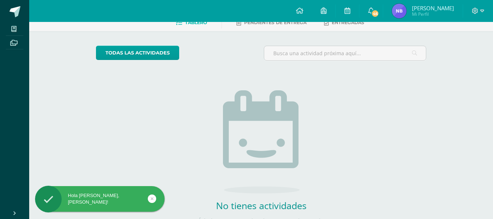
scroll to position [6, 0]
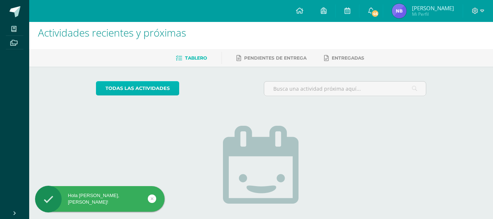
click at [146, 86] on link "todas las Actividades" at bounding box center [137, 88] width 83 height 14
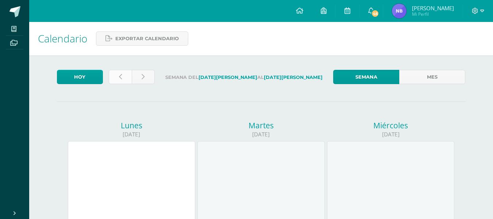
click at [113, 75] on link at bounding box center [120, 77] width 23 height 14
click at [110, 73] on link at bounding box center [120, 77] width 23 height 14
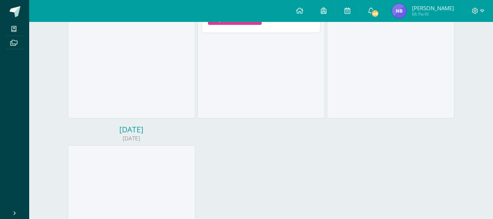
scroll to position [182, 0]
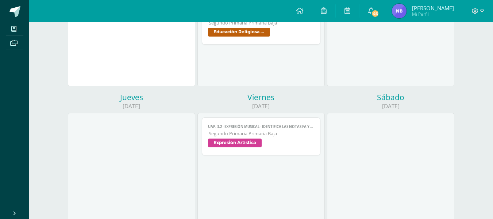
click at [249, 142] on span "Expresión Artística" at bounding box center [235, 142] width 54 height 9
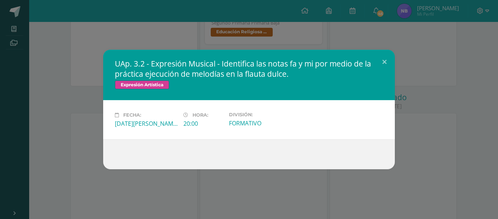
drag, startPoint x: 178, startPoint y: 113, endPoint x: 156, endPoint y: 117, distance: 22.4
click at [126, 113] on div "Fecha: Viernes 01 de Agosto Hora: 20:00 División: FORMATIVO" at bounding box center [249, 120] width 274 height 16
click at [253, 135] on div "Fecha: Viernes 01 de Agosto Hora: 20:00 División: FORMATIVO" at bounding box center [249, 119] width 292 height 39
drag, startPoint x: 232, startPoint y: 63, endPoint x: 319, endPoint y: 62, distance: 86.5
click at [319, 62] on h2 "UAp. 3.2 - Expresión Musical - Identifica las notas fa y mi por medio de la prá…" at bounding box center [249, 68] width 269 height 20
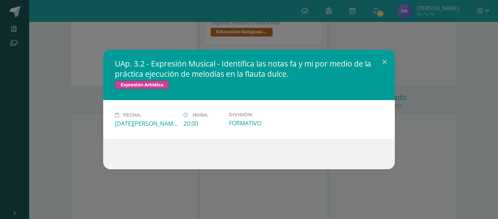
drag, startPoint x: 307, startPoint y: 63, endPoint x: 335, endPoint y: 63, distance: 27.7
click at [335, 63] on h2 "UAp. 3.2 - Expresión Musical - Identifica las notas fa y mi por medio de la prá…" at bounding box center [249, 68] width 269 height 20
drag, startPoint x: 194, startPoint y: 74, endPoint x: 289, endPoint y: 78, distance: 95.0
click at [289, 78] on h2 "UAp. 3.2 - Expresión Musical - Identifica las notas fa y mi por medio de la prá…" at bounding box center [249, 68] width 269 height 20
click at [386, 63] on button at bounding box center [384, 62] width 21 height 25
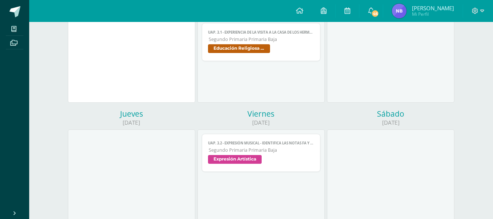
scroll to position [0, 0]
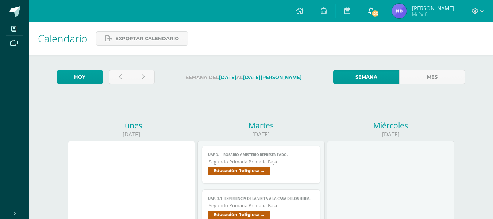
click at [374, 12] on icon at bounding box center [371, 10] width 6 height 7
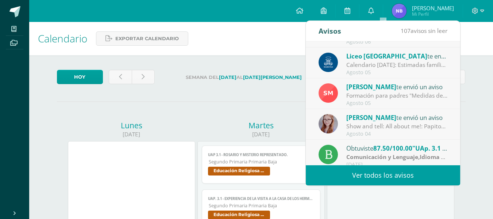
scroll to position [122, 0]
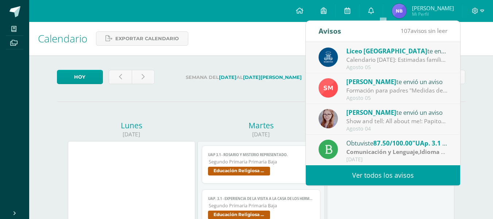
click at [365, 121] on div "Show and tell: All about me!: Papitos hoy se les envió en agenda la información…" at bounding box center [396, 121] width 101 height 8
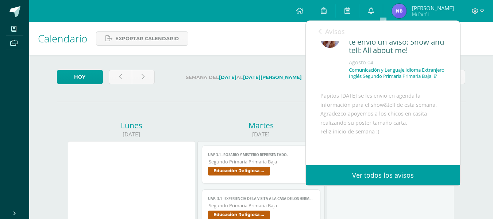
scroll to position [36, 0]
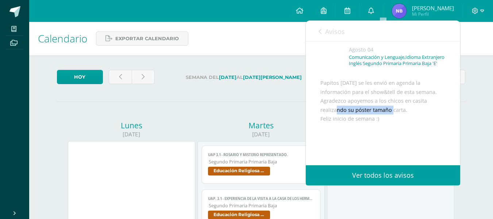
drag, startPoint x: 355, startPoint y: 124, endPoint x: 392, endPoint y: 124, distance: 36.9
click at [392, 124] on div "Papitos hoy se les envió en agenda la información para el show&tell de esta sem…" at bounding box center [382, 139] width 125 height 122
drag, startPoint x: 392, startPoint y: 140, endPoint x: 386, endPoint y: 138, distance: 6.2
click at [392, 140] on div "Papitos hoy se les envió en agenda la información para el show&tell de esta sem…" at bounding box center [382, 139] width 125 height 122
click at [319, 33] on icon at bounding box center [320, 31] width 3 height 6
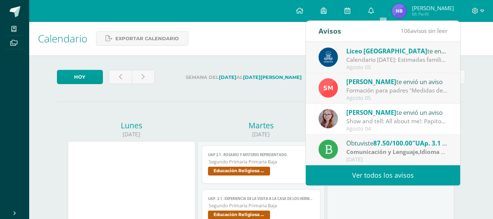
click at [370, 95] on div "Agosto 05" at bounding box center [396, 98] width 101 height 6
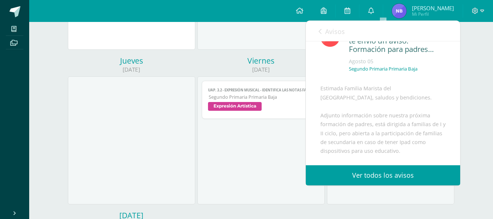
scroll to position [0, 0]
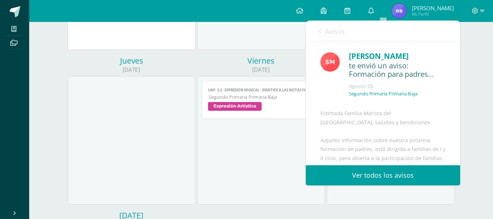
click at [321, 36] on link "Avisos" at bounding box center [332, 31] width 26 height 21
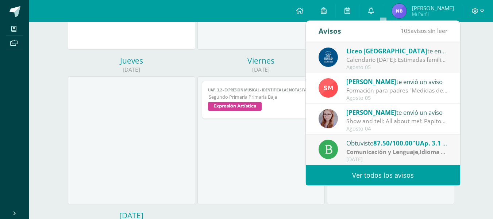
scroll to position [85, 0]
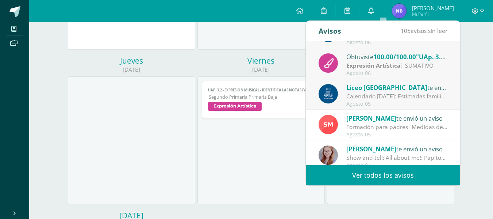
click at [375, 94] on div "Calendario agosto 2025: Estimadas familias maristas, les compartimos el calenda…" at bounding box center [396, 96] width 101 height 8
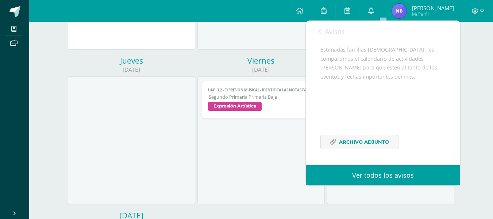
scroll to position [81, 0]
click at [370, 134] on div "Estimadas familias maristas, les compartimos el calendario de actividades de ag…" at bounding box center [382, 101] width 125 height 112
click at [375, 143] on span "Archivo Adjunto" at bounding box center [364, 142] width 50 height 14
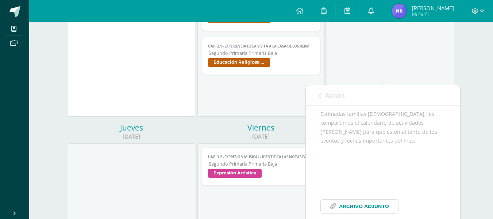
scroll to position [73, 0]
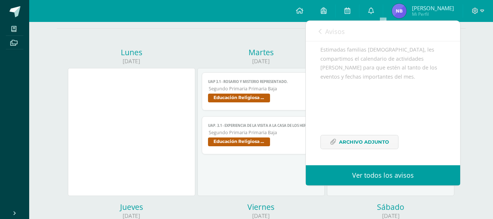
click at [322, 30] on link "Avisos" at bounding box center [332, 31] width 26 height 21
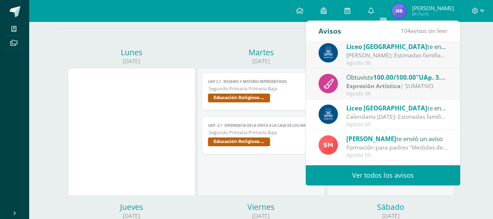
scroll to position [49, 0]
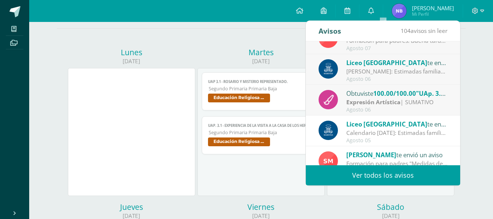
click at [366, 104] on strong "Expresión Artística" at bounding box center [373, 102] width 54 height 8
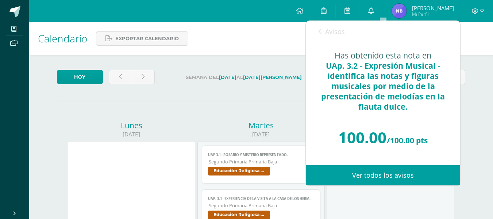
scroll to position [0, 0]
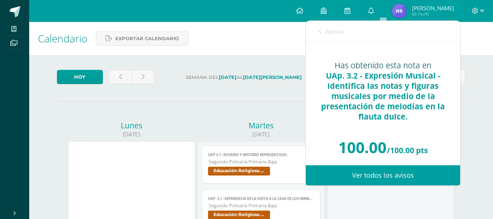
click at [315, 20] on div "Avisos 103 avisos sin leer Avisos Betty De te envió un aviso Asunción de María:…" at bounding box center [382, 102] width 155 height 165
click at [381, 177] on link "Ver todos los avisos" at bounding box center [383, 175] width 154 height 20
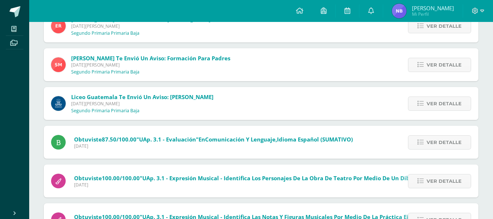
scroll to position [146, 0]
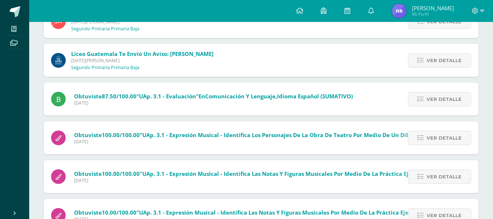
click at [204, 95] on span "Obtuviste 87.50/100.00 "UAp. 3.1 - Evaluación" en Comunicación y Lenguaje,Idiom…" at bounding box center [213, 95] width 279 height 7
click at [423, 101] on icon at bounding box center [420, 99] width 6 height 6
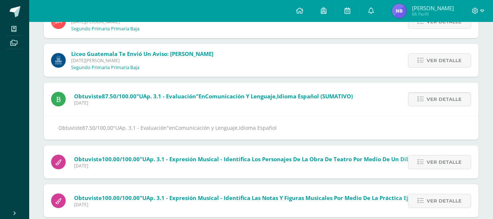
click at [101, 128] on span "87.50/100.00" at bounding box center [97, 127] width 31 height 7
click at [119, 99] on span "87.50/100.00" at bounding box center [119, 95] width 35 height 7
click at [197, 113] on div "Obtuviste 87.50/100.00 "UAp. 3.1 - Evaluación" en Comunicación y Lenguaje,Idiom…" at bounding box center [202, 98] width 316 height 33
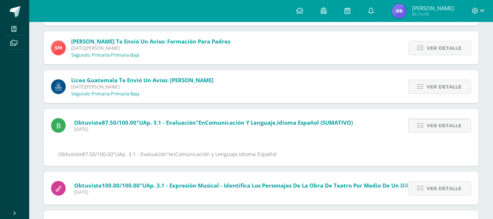
scroll to position [109, 0]
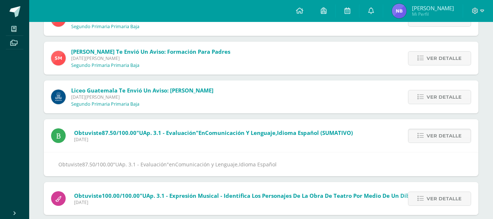
click at [109, 134] on span "87.50/100.00" at bounding box center [119, 132] width 35 height 7
click at [431, 136] on span "Ver detalle" at bounding box center [444, 136] width 35 height 14
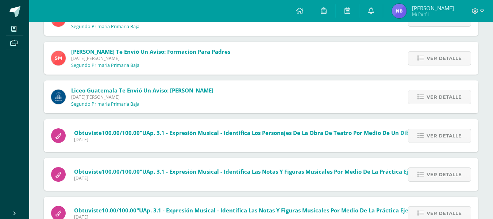
click at [431, 136] on span "Ver detalle" at bounding box center [444, 136] width 35 height 14
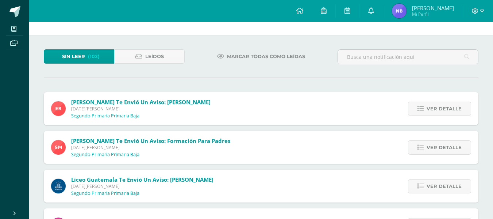
scroll to position [36, 0]
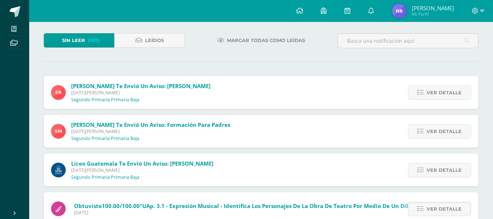
click at [89, 36] on span "(102)" at bounding box center [94, 41] width 12 height 14
click at [135, 100] on p "Segundo Primaria Primaria Baja" at bounding box center [105, 100] width 68 height 6
drag, startPoint x: 121, startPoint y: 77, endPoint x: 115, endPoint y: 78, distance: 6.2
click at [119, 76] on div "Betty De te envió un aviso: Asunción de María Viernes 08 de Agosto de 2025 Segu…" at bounding box center [131, 92] width 174 height 33
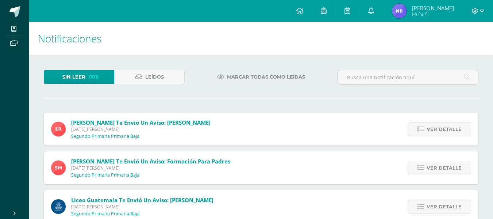
click at [89, 122] on span "Betty De te envió un aviso: Asunción de María" at bounding box center [140, 122] width 139 height 7
click at [93, 136] on p "Segundo Primaria Primaria Baja" at bounding box center [105, 136] width 68 height 6
click at [180, 127] on span "Viernes 08 de Agosto de 2025" at bounding box center [140, 129] width 139 height 6
click at [434, 130] on span "Ver detalle" at bounding box center [444, 129] width 35 height 14
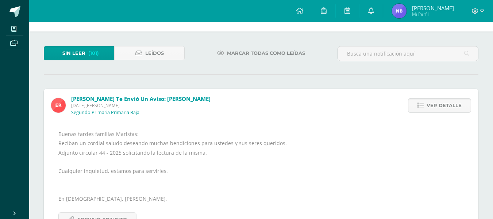
scroll to position [36, 0]
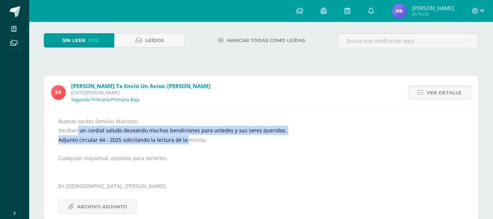
drag, startPoint x: 77, startPoint y: 128, endPoint x: 184, endPoint y: 143, distance: 107.8
click at [184, 143] on div "Buenas tardes familias Maristas: Reciban un cordial saludo deseando muchas bend…" at bounding box center [260, 164] width 405 height 97
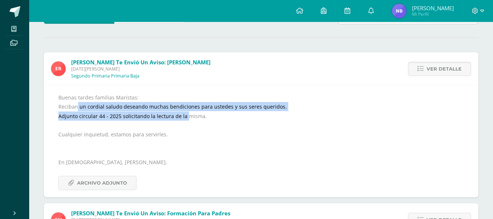
scroll to position [73, 0]
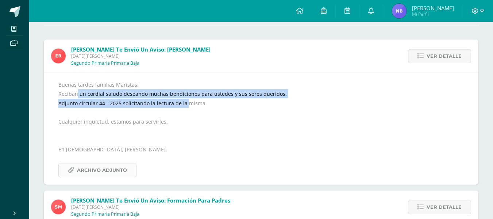
click at [101, 169] on span "Archivo Adjunto" at bounding box center [102, 170] width 50 height 14
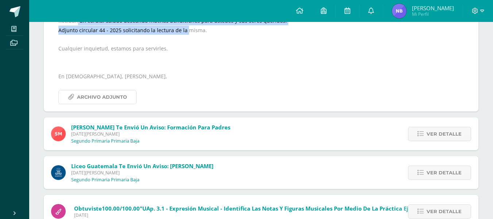
scroll to position [182, 0]
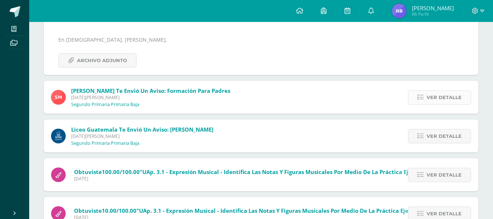
click at [439, 90] on span "Ver detalle" at bounding box center [444, 97] width 35 height 14
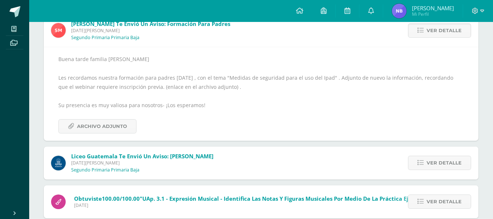
scroll to position [109, 0]
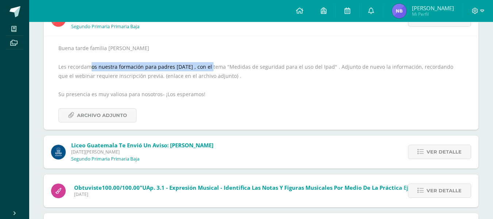
drag, startPoint x: 89, startPoint y: 63, endPoint x: 209, endPoint y: 65, distance: 120.8
click at [209, 65] on div "Buena tarde familia Marista Les recordamos nuestra formación para padres hoy , …" at bounding box center [260, 82] width 405 height 78
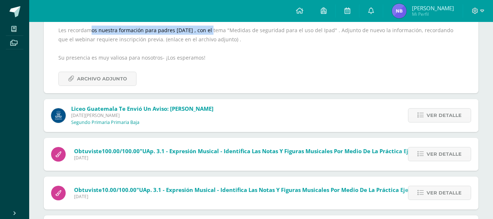
scroll to position [182, 0]
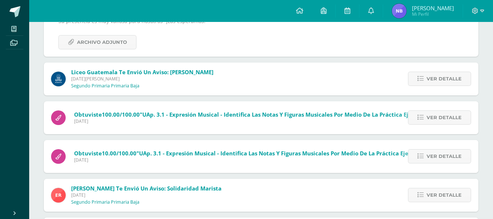
click at [165, 86] on span "Liceo Guatemala te envió un aviso: Pruebas SIMAE Miércoles 06 de Agosto de 2025…" at bounding box center [142, 78] width 142 height 20
click at [414, 78] on link "Ver detalle" at bounding box center [439, 79] width 63 height 14
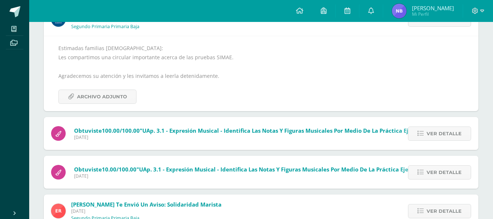
scroll to position [73, 0]
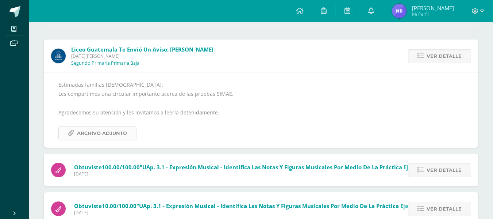
click at [99, 128] on span "Archivo Adjunto" at bounding box center [102, 133] width 50 height 14
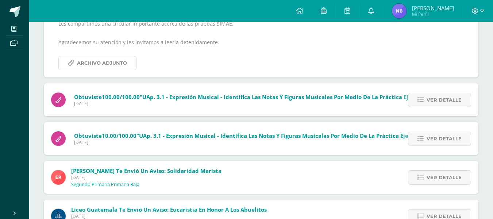
scroll to position [146, 0]
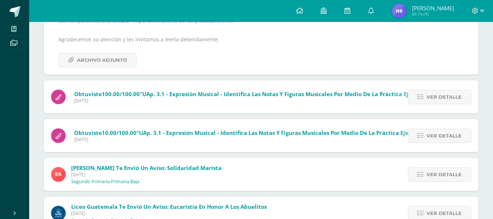
click at [170, 102] on span "Martes 29 de Julio de 2025" at bounding box center [345, 100] width 543 height 6
click at [436, 106] on div "Ver detalle" at bounding box center [437, 96] width 81 height 33
click at [435, 100] on span "Ver detalle" at bounding box center [444, 97] width 35 height 14
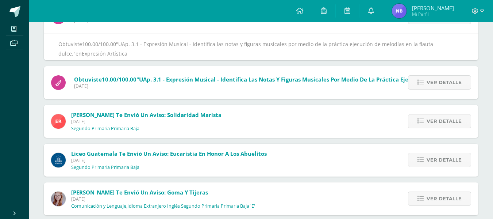
scroll to position [113, 0]
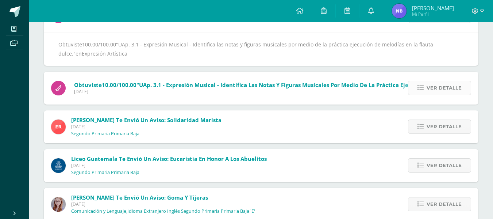
click at [448, 92] on span "Ver detalle" at bounding box center [444, 88] width 35 height 14
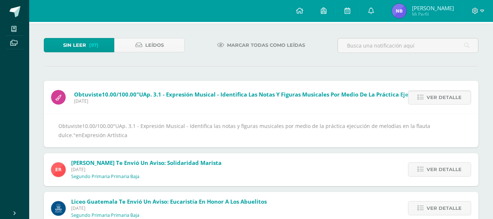
scroll to position [0, 0]
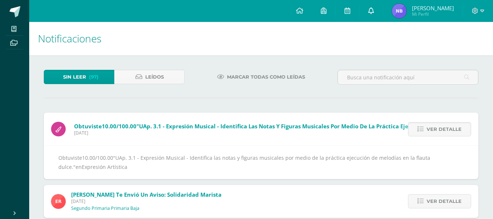
click at [374, 9] on icon at bounding box center [371, 10] width 6 height 7
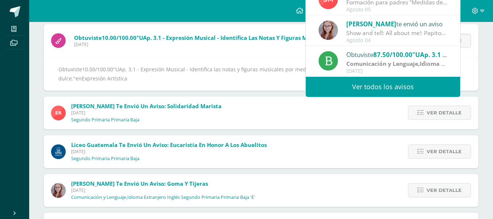
scroll to position [109, 0]
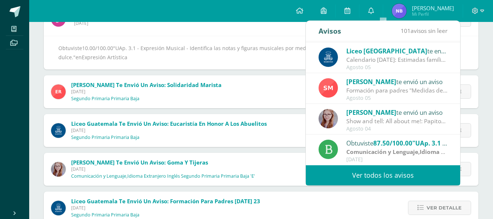
click at [386, 148] on strong "Comunicación y Lenguaje,Idioma Español" at bounding box center [404, 151] width 117 height 8
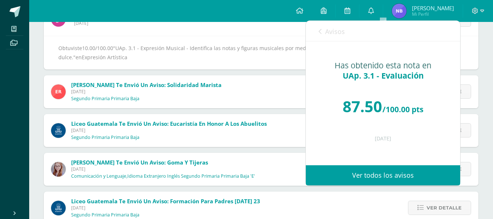
click at [388, 175] on link "Ver todos los avisos" at bounding box center [383, 175] width 154 height 20
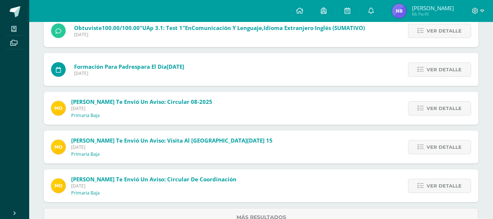
scroll to position [292, 0]
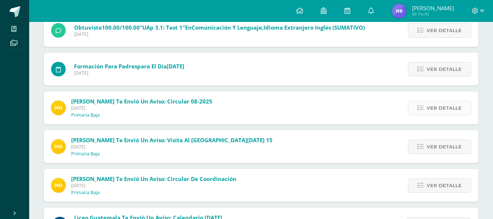
click at [442, 109] on span "Ver detalle" at bounding box center [444, 108] width 35 height 14
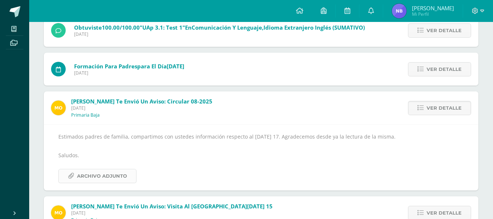
click at [92, 177] on span "Archivo Adjunto" at bounding box center [102, 176] width 50 height 14
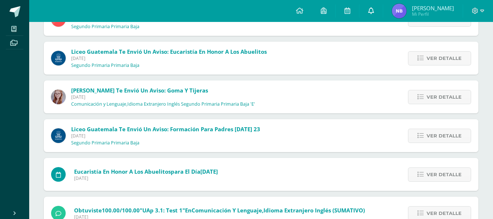
click at [374, 8] on icon at bounding box center [371, 10] width 6 height 7
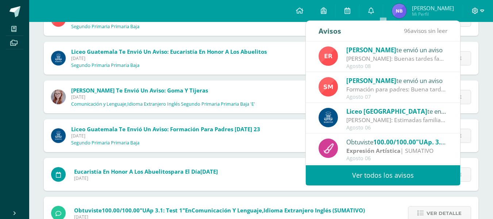
click at [477, 9] on icon at bounding box center [475, 11] width 7 height 7
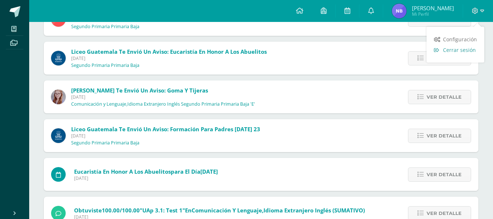
click at [458, 52] on span "Cerrar sesión" at bounding box center [459, 49] width 33 height 7
